Goal: Information Seeking & Learning: Learn about a topic

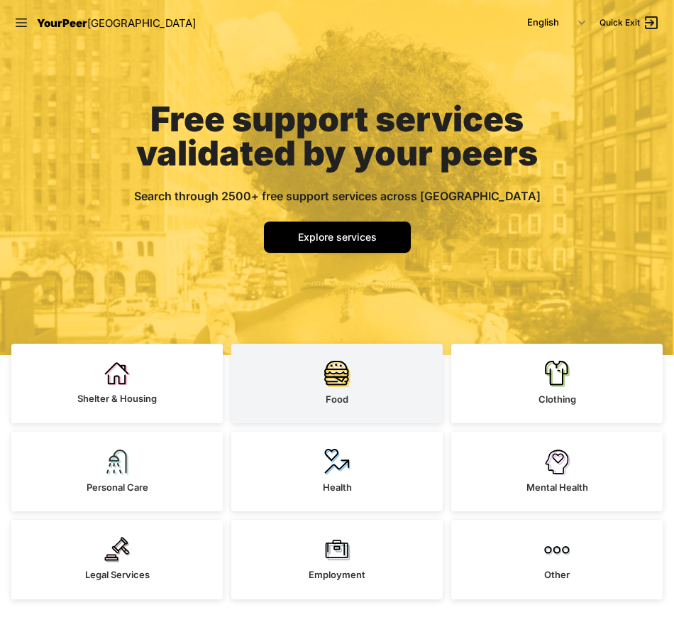
click at [343, 383] on img at bounding box center [337, 373] width 26 height 27
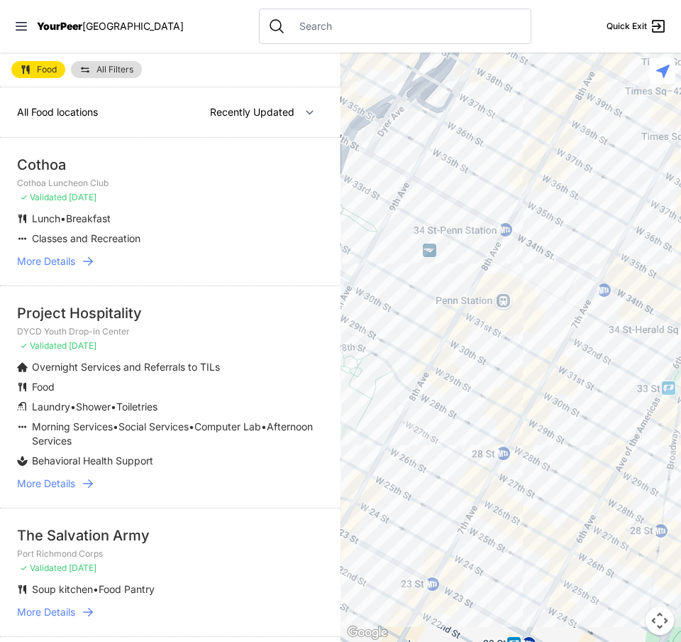
select select "nearby"
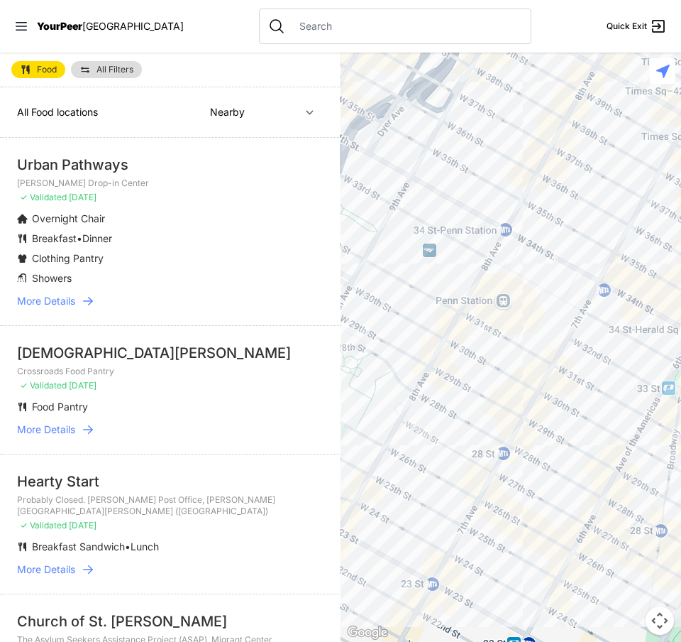
click at [468, 266] on div at bounding box center [511, 347] width 341 height 589
click at [117, 69] on span "All Filters" at bounding box center [115, 69] width 37 height 9
click at [217, 93] on div "All Food locations Nearby Recently Updated Most Services" at bounding box center [170, 112] width 341 height 50
click at [223, 109] on select "Nearby Recently Updated Most Services" at bounding box center [262, 112] width 123 height 27
click at [107, 64] on link "All Filters" at bounding box center [106, 69] width 71 height 17
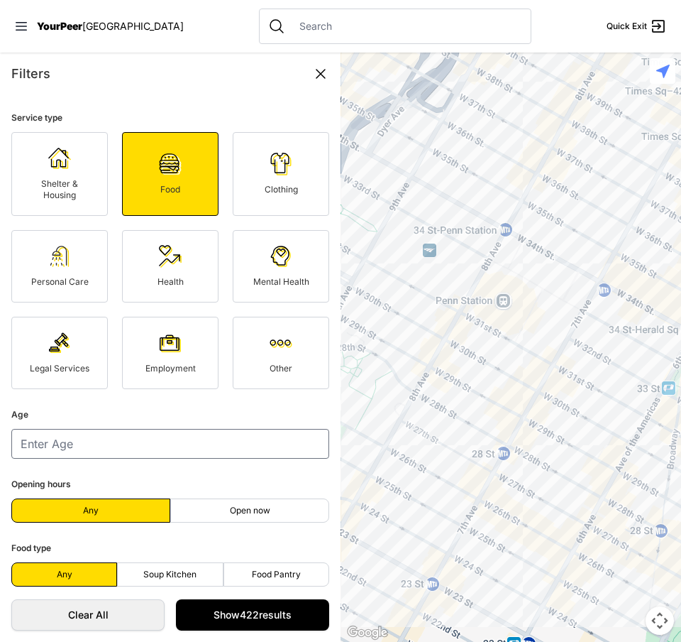
click at [208, 500] on label "Open now" at bounding box center [249, 510] width 159 height 24
click at [250, 510] on input "Open now" at bounding box center [250, 510] width 1 height 1
radio input "true"
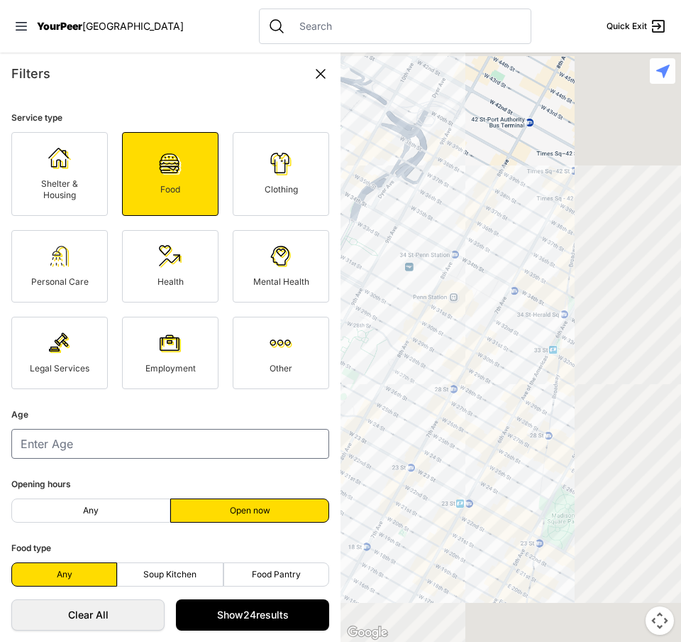
click at [245, 505] on span "Open now" at bounding box center [250, 510] width 40 height 11
click at [250, 510] on input "Open now" at bounding box center [250, 510] width 1 height 1
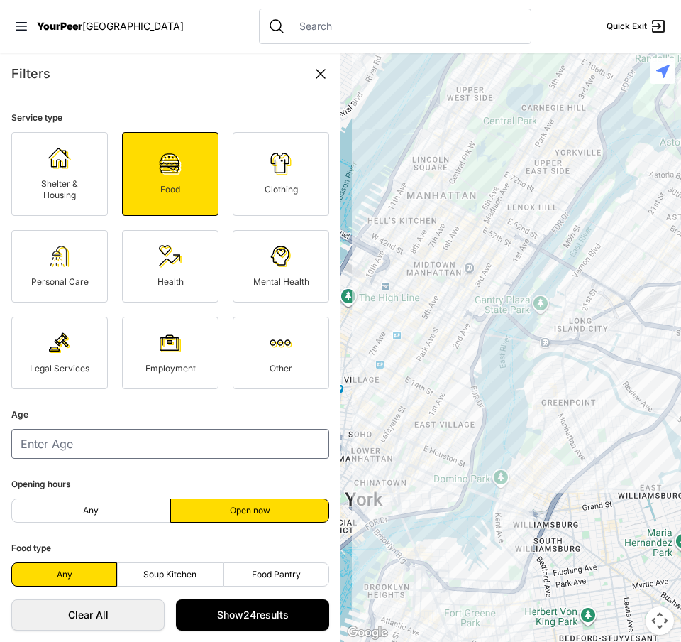
click at [398, 311] on div at bounding box center [511, 347] width 341 height 589
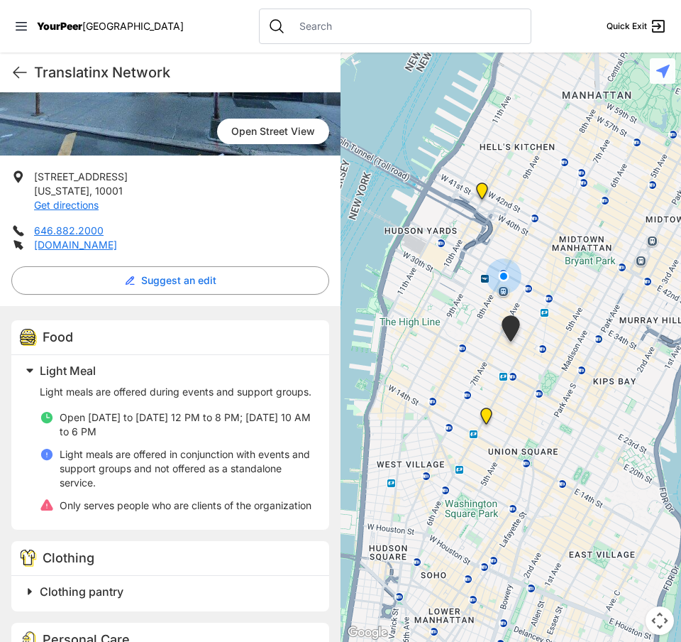
scroll to position [213, 0]
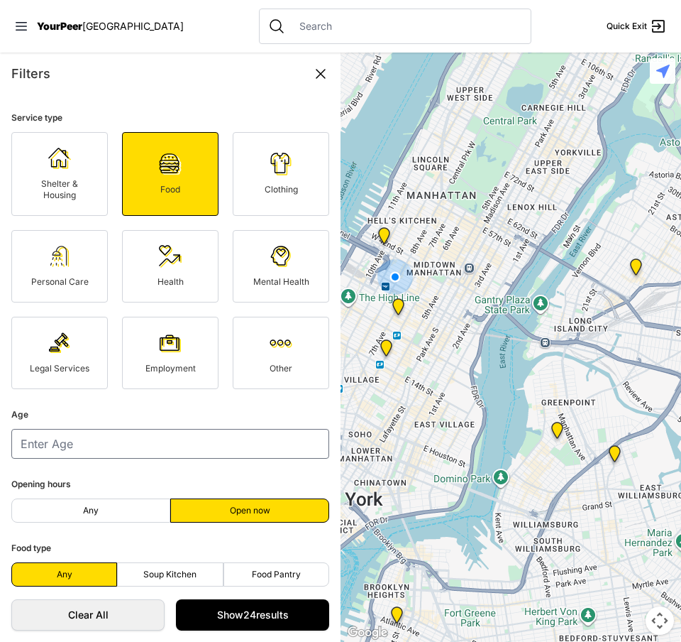
click at [385, 241] on img "New York" at bounding box center [384, 238] width 18 height 23
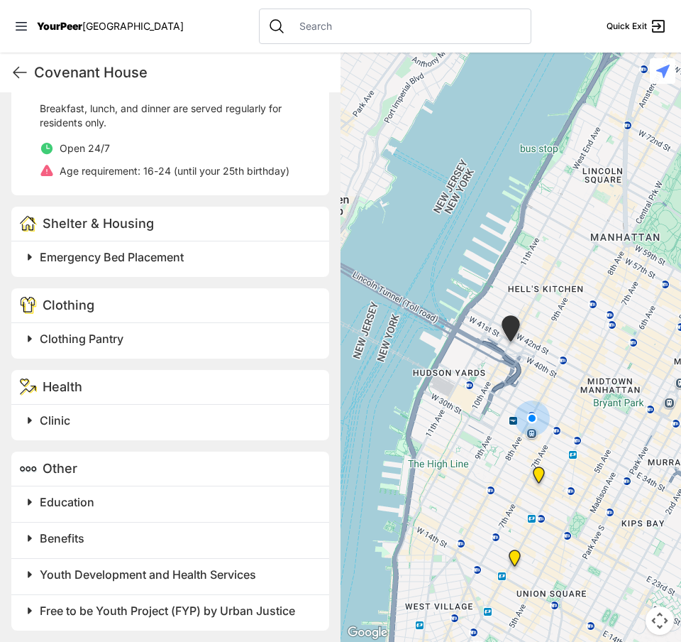
scroll to position [497, 0]
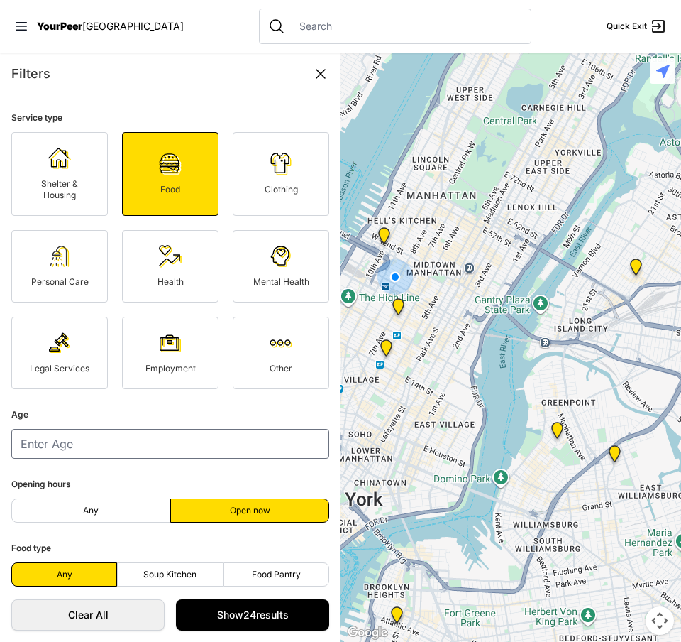
click at [387, 351] on img at bounding box center [387, 350] width 18 height 23
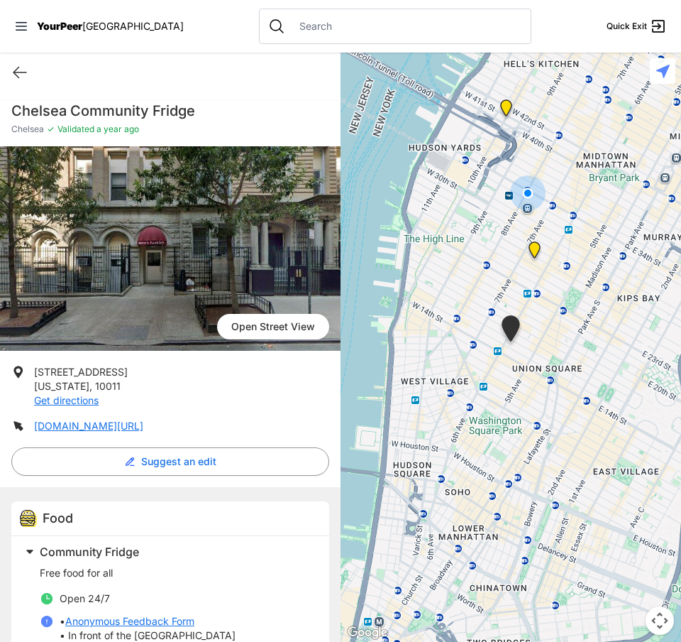
scroll to position [40, 0]
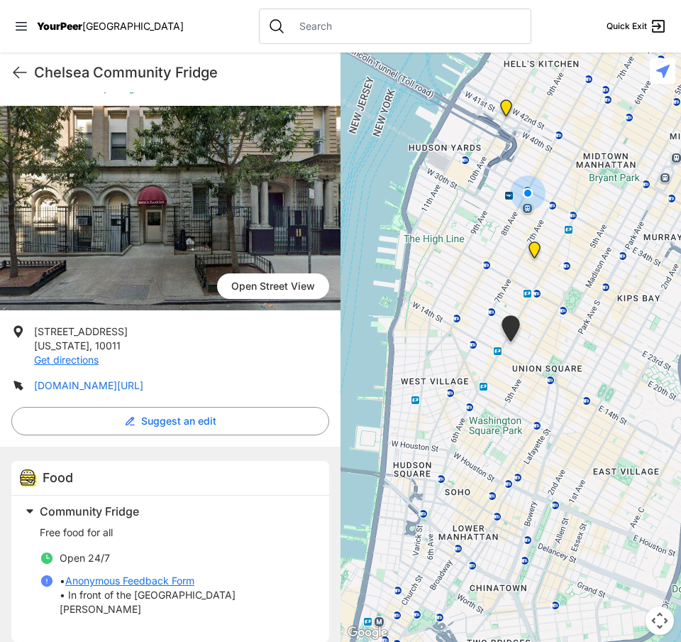
click at [126, 385] on link "www.instagram.com/Thechelseafridge" at bounding box center [88, 385] width 109 height 12
click at [48, 26] on span "YourPeer" at bounding box center [59, 26] width 45 height 12
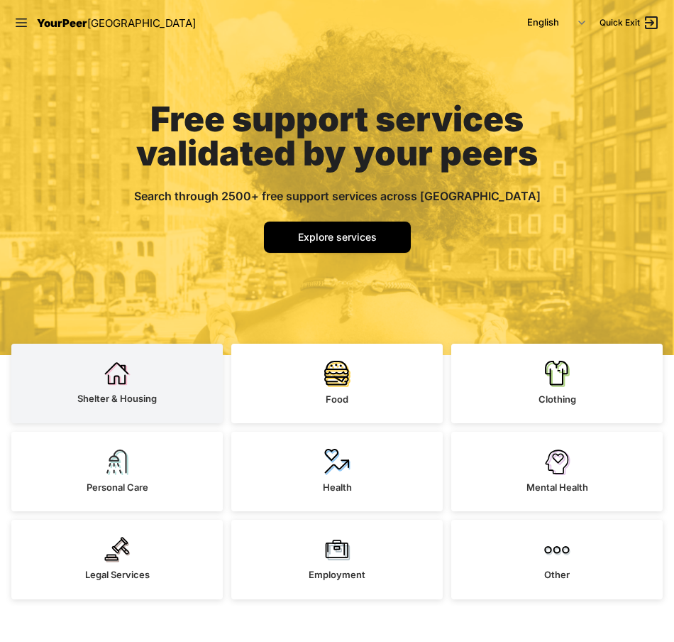
click at [136, 387] on link "Shelter & Housing" at bounding box center [116, 382] width 211 height 79
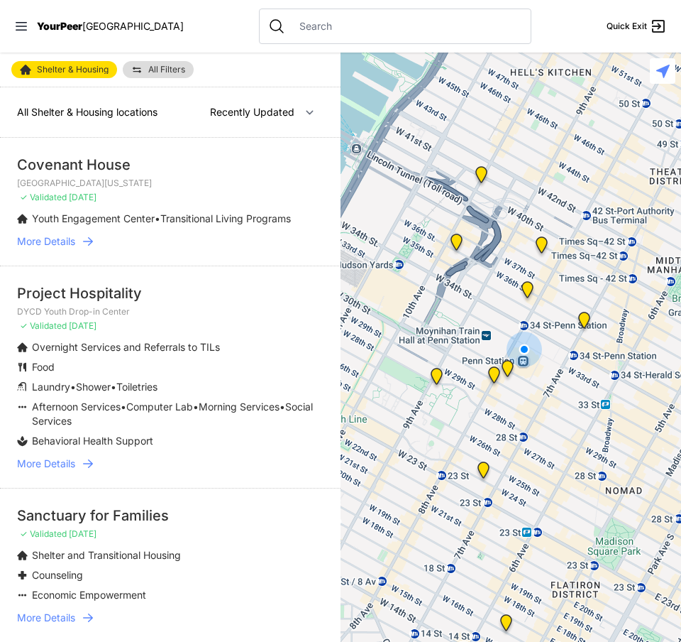
select select "nearby"
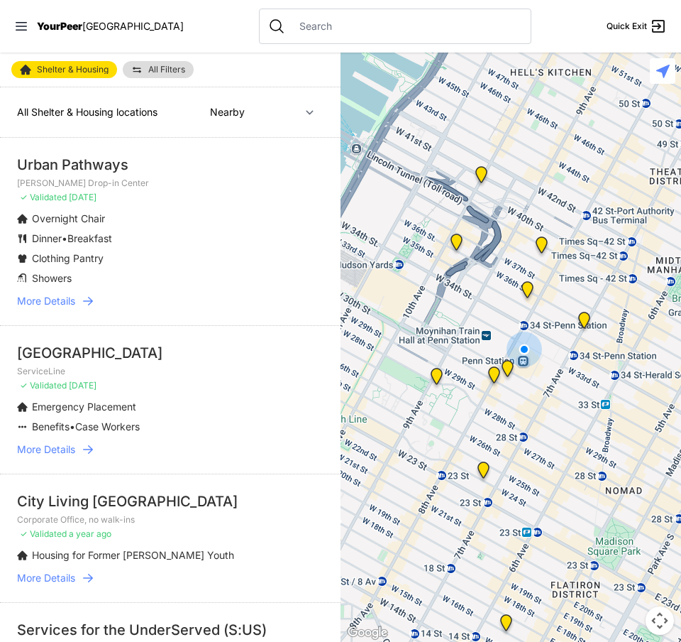
click at [155, 75] on link "All Filters" at bounding box center [158, 69] width 71 height 17
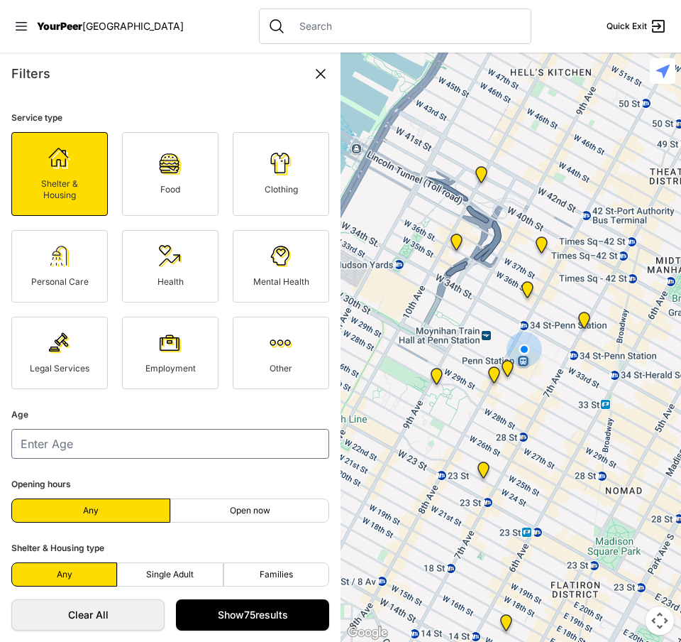
click at [192, 563] on label "Single Adult" at bounding box center [170, 574] width 106 height 24
click at [170, 574] on input "Single Adult" at bounding box center [170, 574] width 1 height 1
radio input "true"
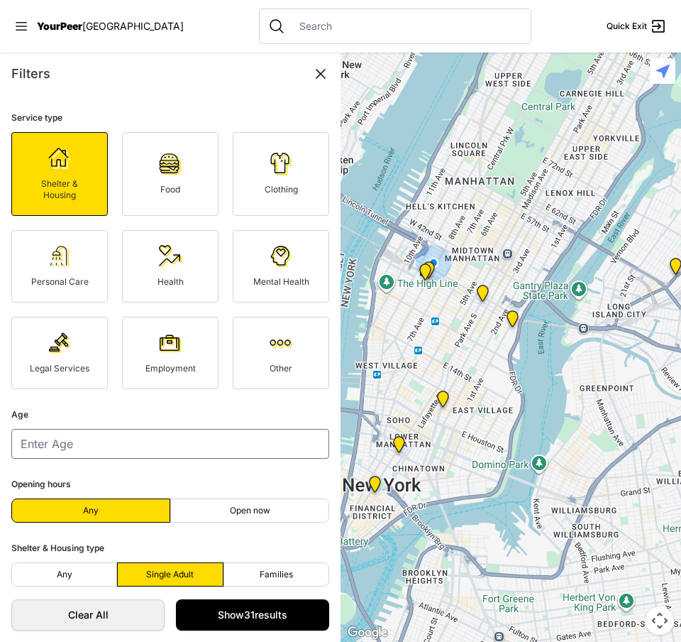
click at [424, 273] on img "ServiceLine" at bounding box center [426, 274] width 18 height 23
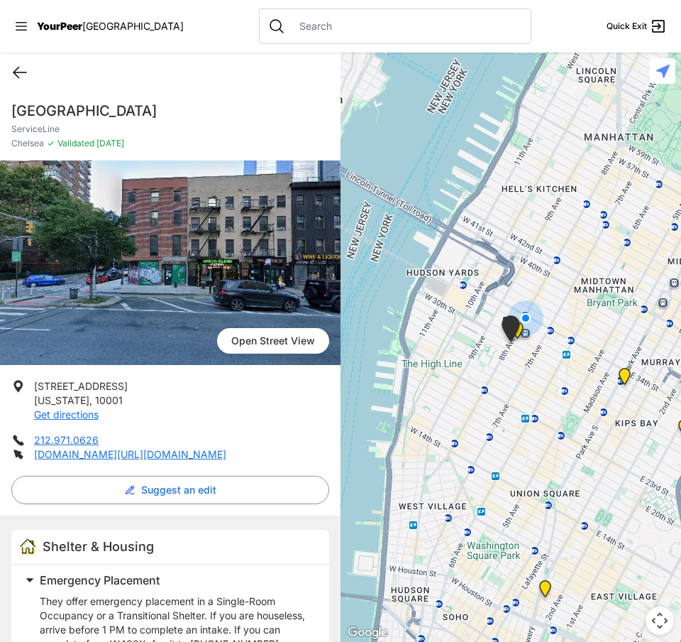
click at [12, 67] on icon at bounding box center [19, 72] width 17 height 17
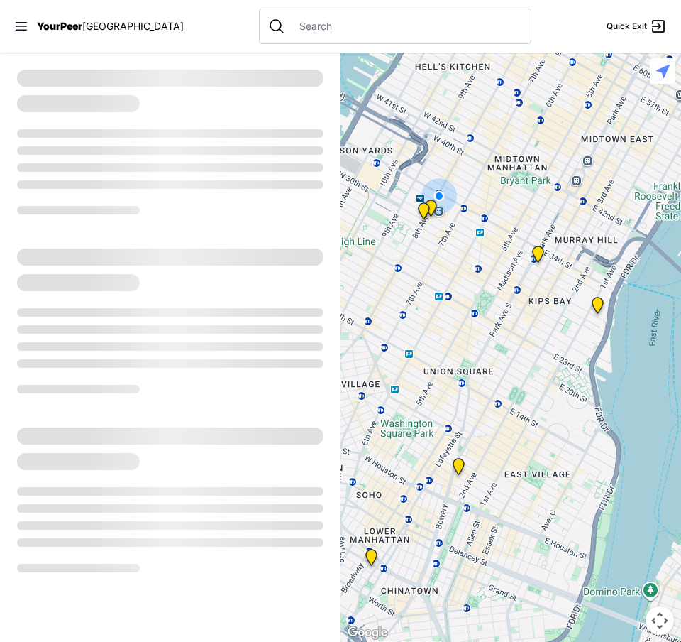
click at [536, 255] on img "Mainchance Adult Drop-in Center" at bounding box center [538, 257] width 18 height 23
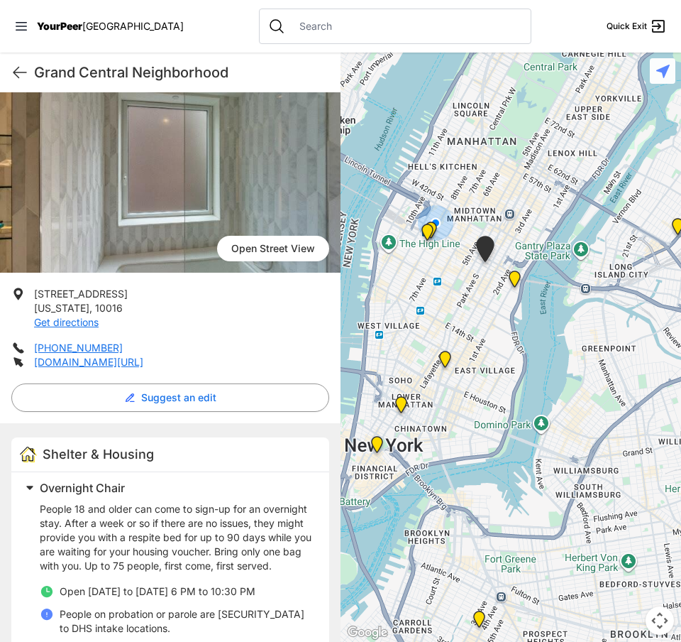
scroll to position [71, 0]
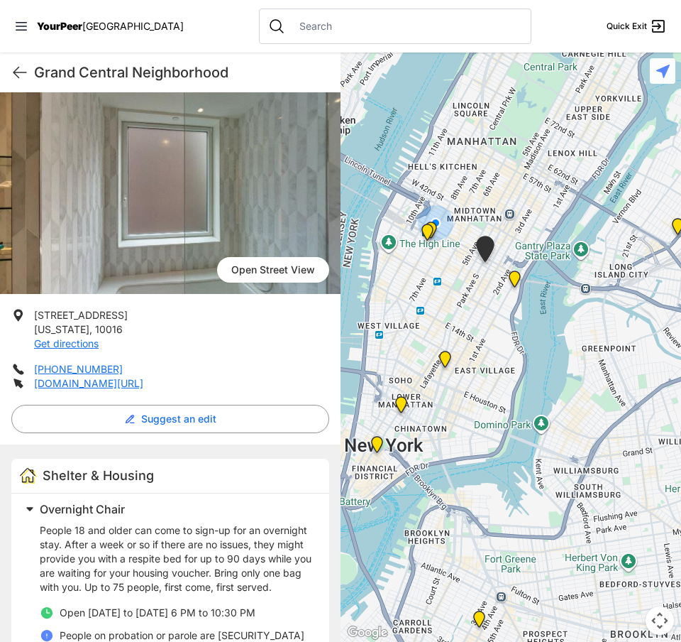
click at [433, 231] on img "ServiceLine" at bounding box center [428, 235] width 18 height 23
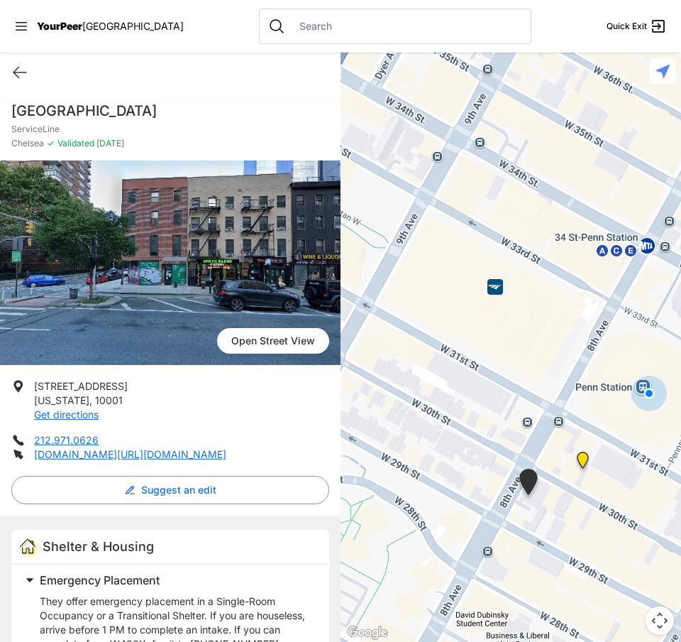
drag, startPoint x: 573, startPoint y: 365, endPoint x: 394, endPoint y: 175, distance: 261.1
click at [395, 176] on div at bounding box center [511, 347] width 341 height 589
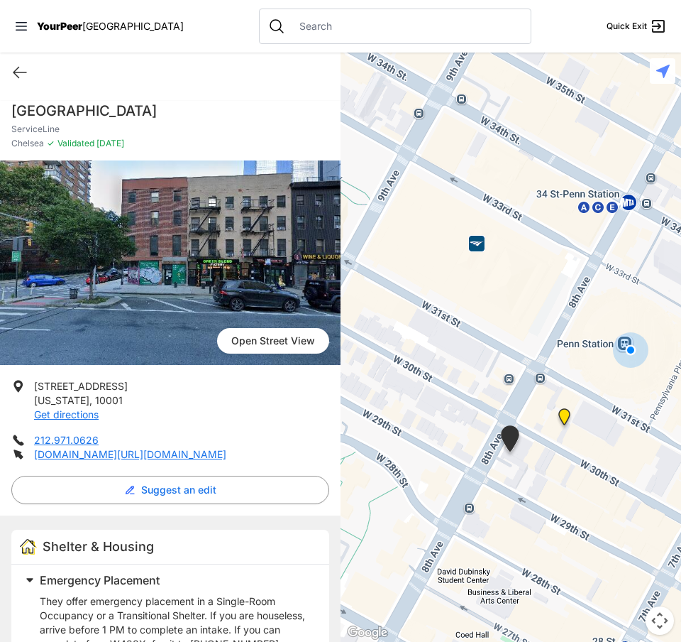
click at [572, 419] on img "Antonio Olivieri Drop-in Center" at bounding box center [565, 419] width 18 height 23
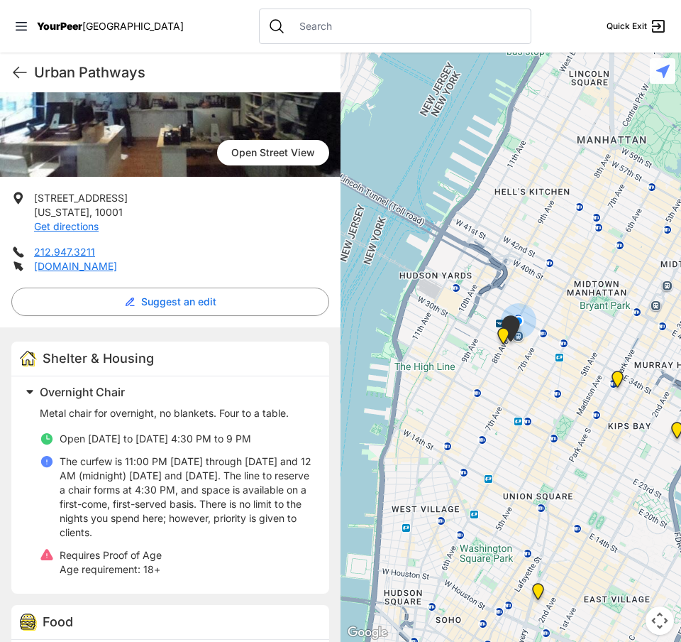
scroll to position [213, 0]
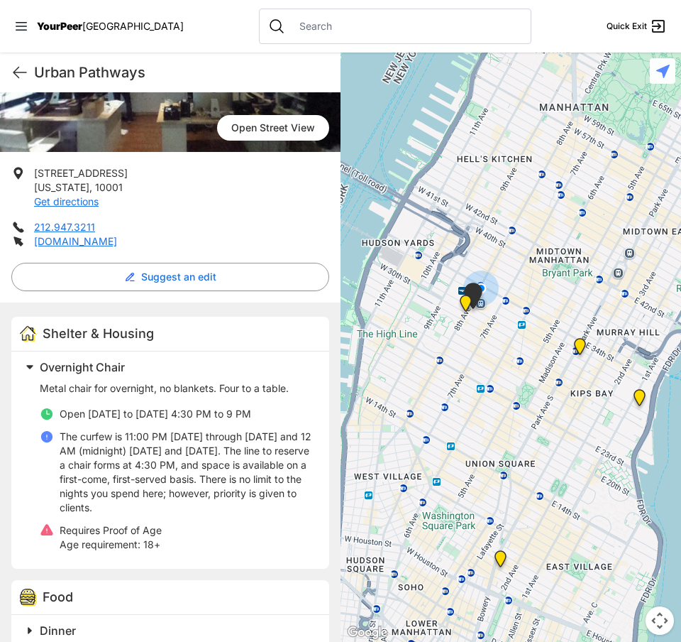
drag, startPoint x: 505, startPoint y: 400, endPoint x: 406, endPoint y: 354, distance: 108.9
click at [406, 354] on div at bounding box center [511, 347] width 341 height 589
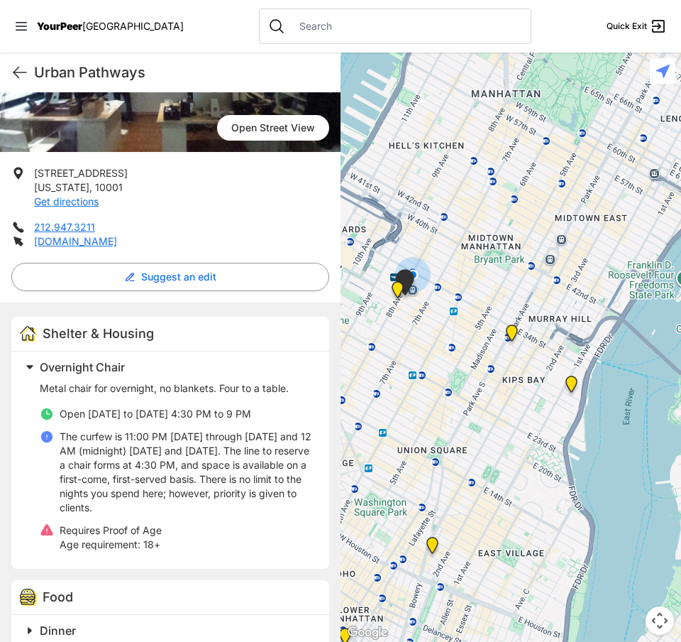
click at [576, 390] on img "30th Street Intake Center for Men" at bounding box center [572, 386] width 18 height 23
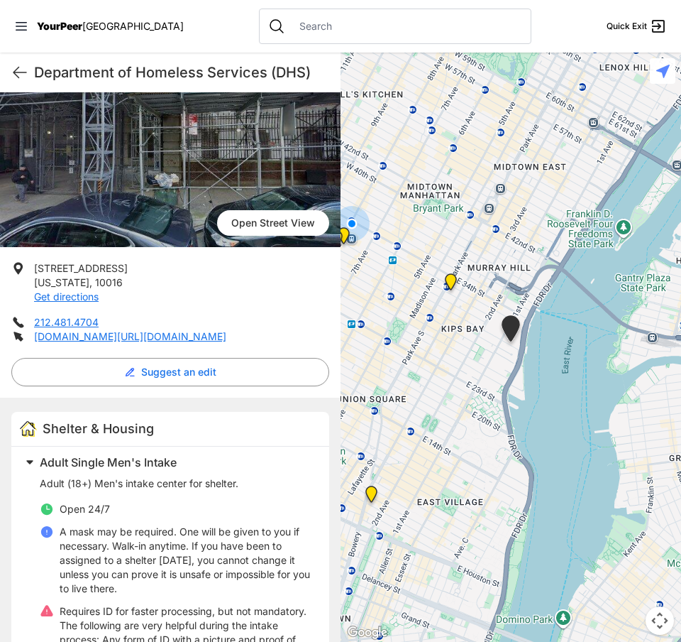
scroll to position [142, 0]
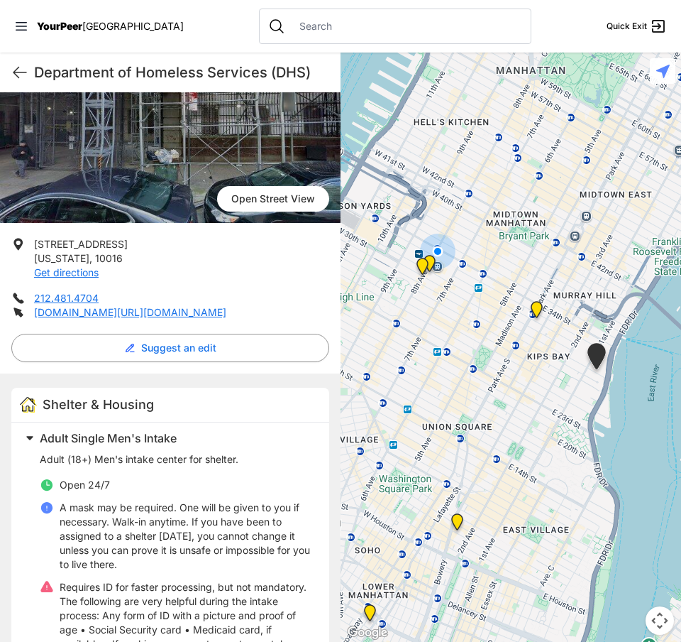
drag, startPoint x: 405, startPoint y: 293, endPoint x: 493, endPoint y: 321, distance: 92.3
click at [493, 321] on div at bounding box center [511, 347] width 341 height 589
click at [422, 268] on img "ServiceLine" at bounding box center [423, 269] width 18 height 23
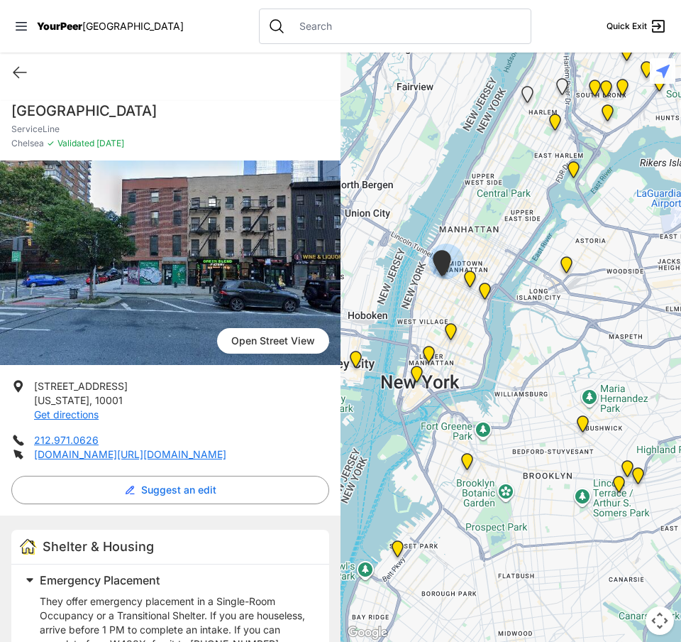
click at [447, 331] on img "Third Street Men's Shelter and Clinic" at bounding box center [451, 334] width 18 height 23
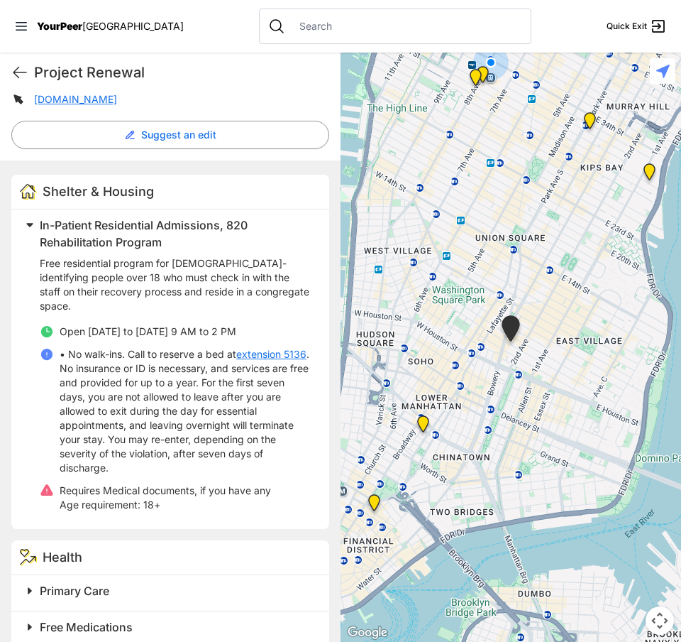
scroll to position [360, 0]
